Goal: Information Seeking & Learning: Understand process/instructions

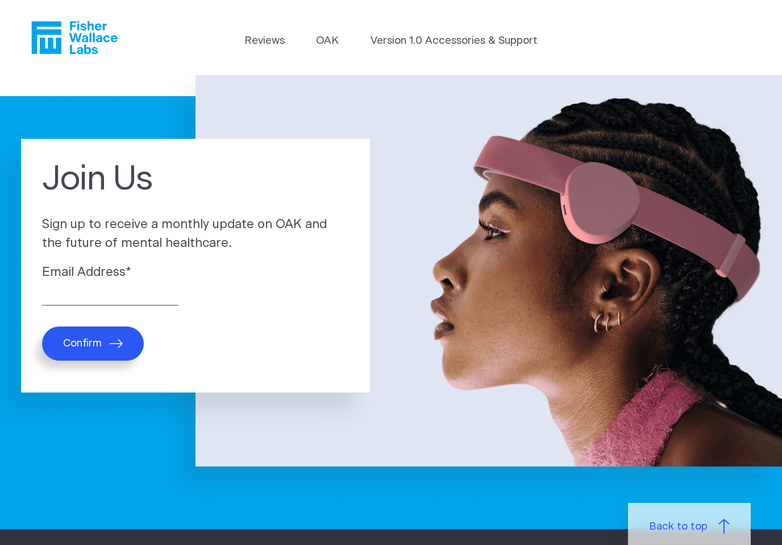
click at [66, 278] on label "Email Address *" at bounding box center [195, 272] width 307 height 19
click at [66, 288] on input "Email Address *" at bounding box center [110, 297] width 136 height 18
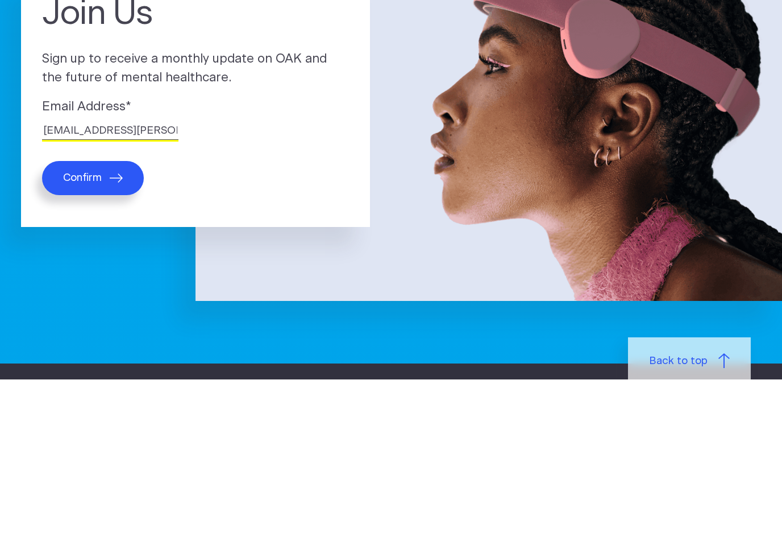
type input "suna.a.shamas@gmail.com"
click at [92, 337] on span "Confirm" at bounding box center [82, 343] width 39 height 13
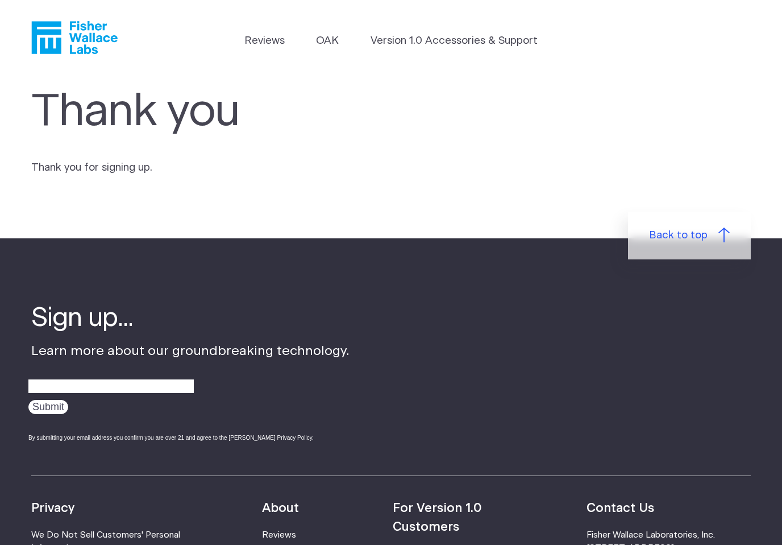
click at [89, 44] on icon "Fisher Wallace" at bounding box center [74, 37] width 86 height 33
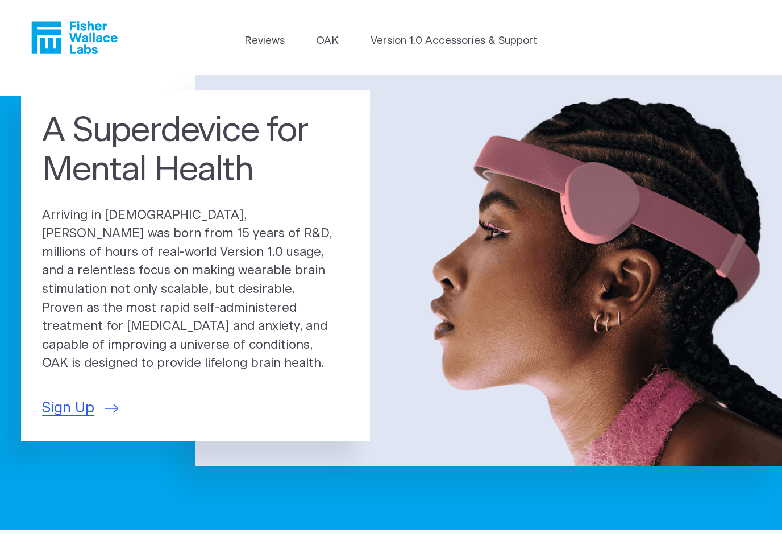
click at [333, 41] on link "OAK" at bounding box center [327, 41] width 23 height 16
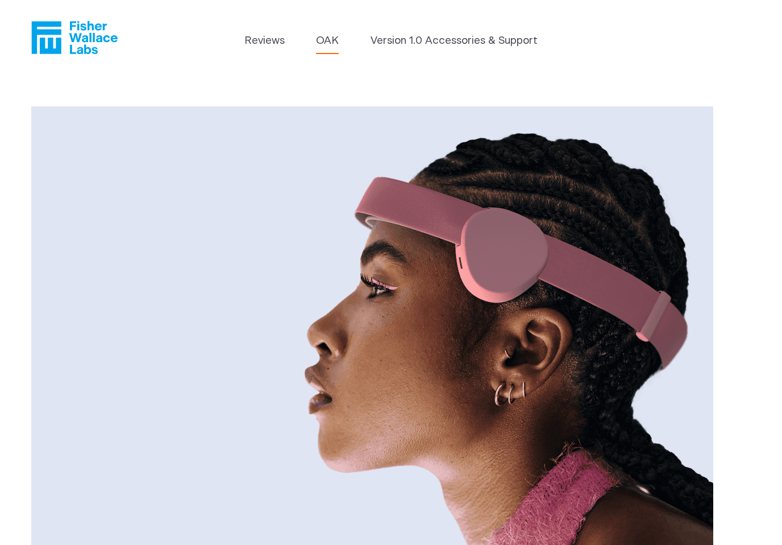
click at [468, 41] on link "Version 1.0 Accessories & Support" at bounding box center [454, 41] width 167 height 16
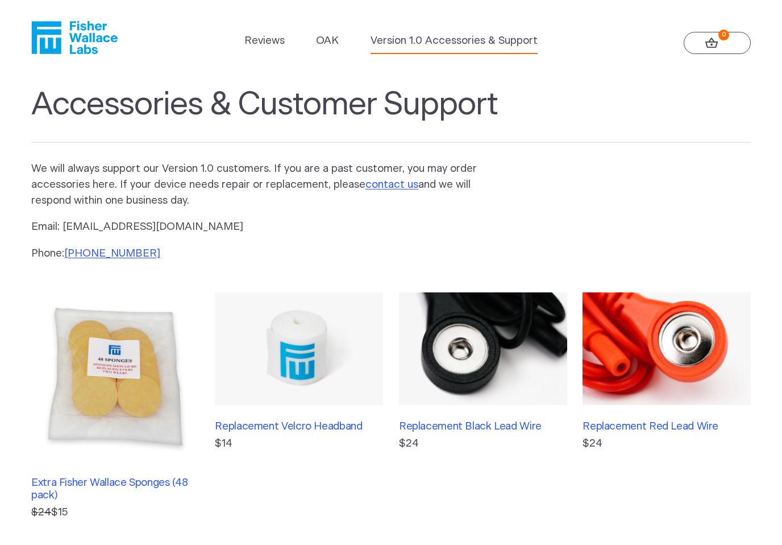
click at [275, 38] on link "Reviews" at bounding box center [264, 41] width 40 height 16
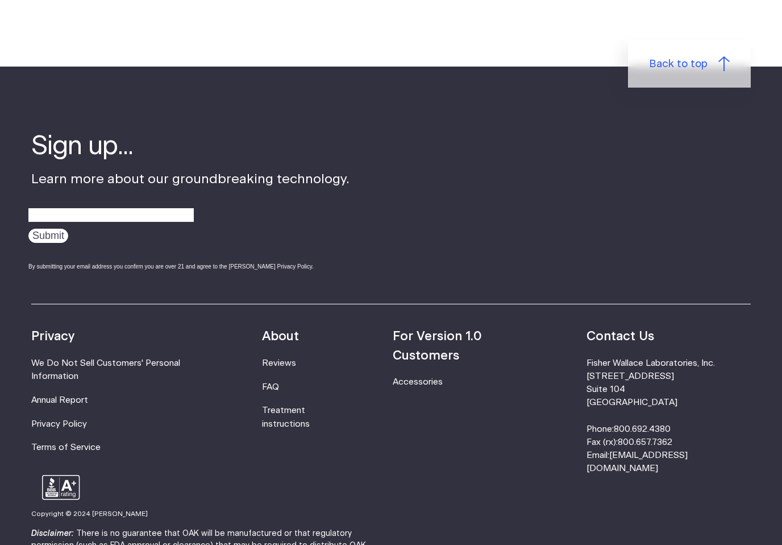
scroll to position [1357, 0]
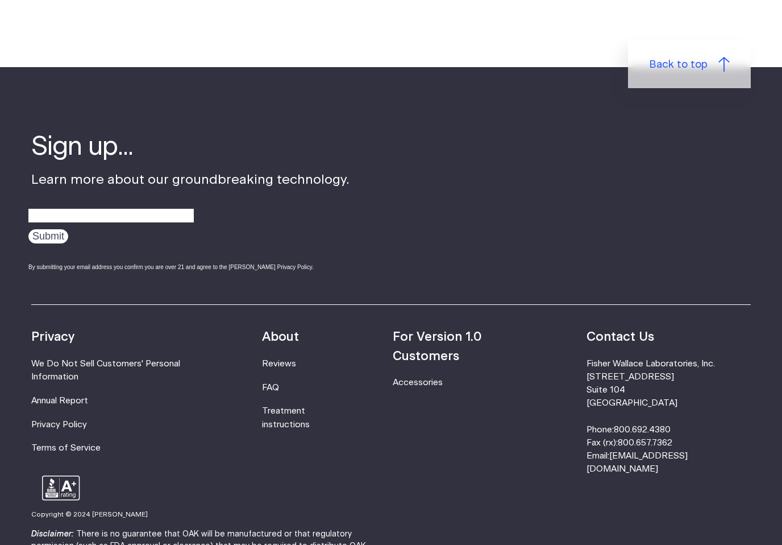
click at [294, 318] on div "Resources Accessories Privacy We Do Not Sell Customers' Personal Information An…" at bounding box center [391, 389] width 720 height 171
click at [299, 330] on strong "About" at bounding box center [280, 336] width 37 height 13
click at [301, 406] on link "Treatment instructions" at bounding box center [286, 417] width 48 height 22
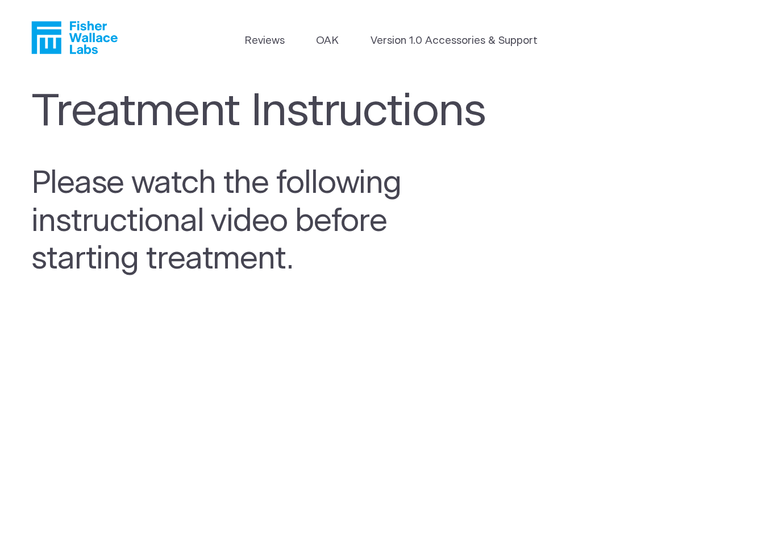
click at [68, 36] on icon "Fisher Wallace" at bounding box center [74, 37] width 86 height 33
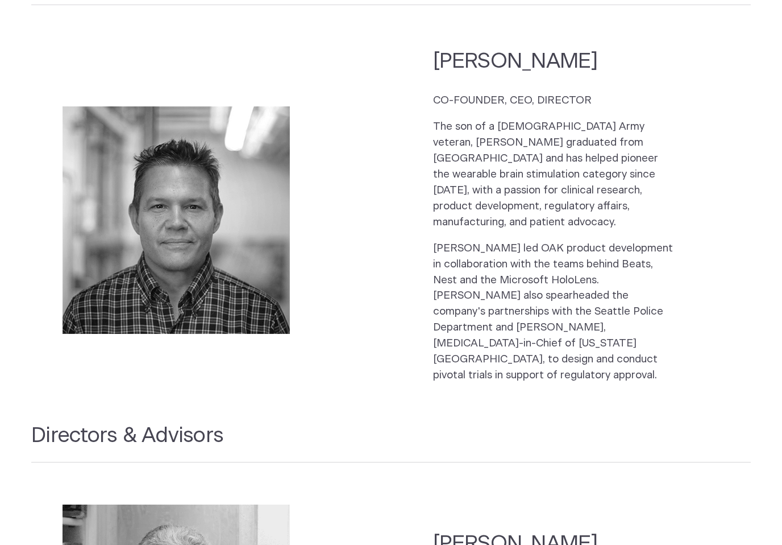
scroll to position [1172, 0]
